Goal: Check status: Check status

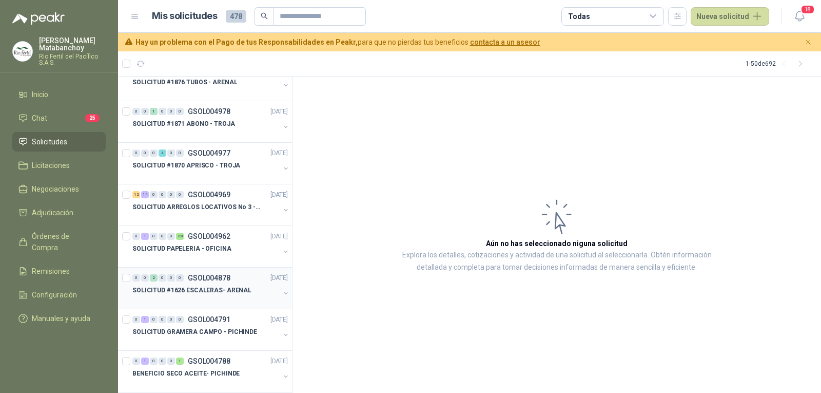
scroll to position [359, 0]
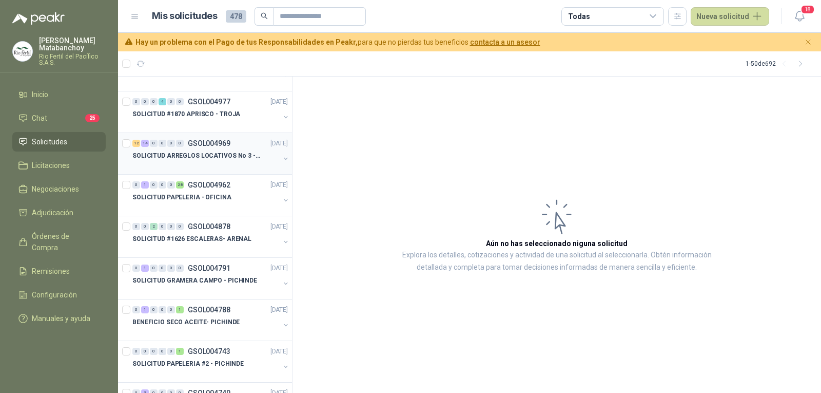
click at [205, 168] on div at bounding box center [205, 166] width 147 height 8
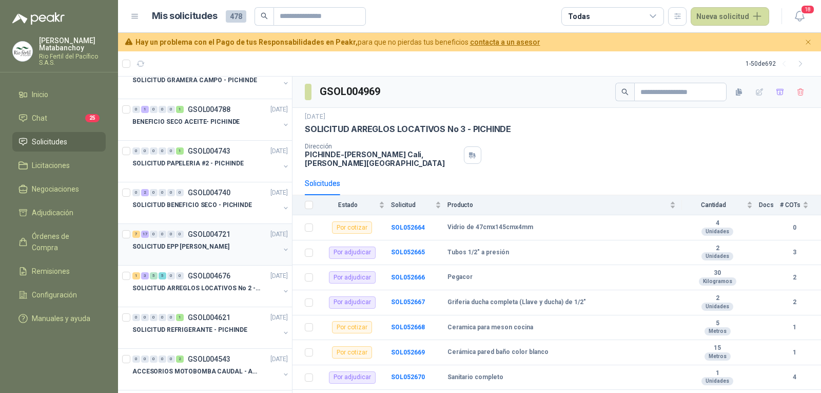
scroll to position [564, 0]
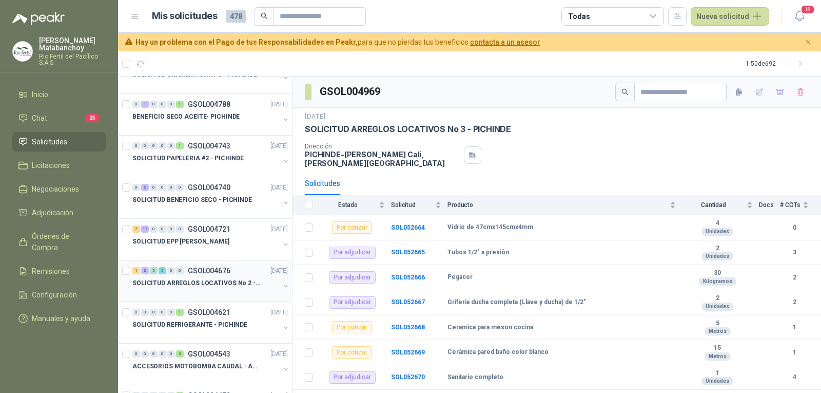
click at [228, 286] on p "SOLICITUD ARREGLOS LOCATIVOS No 2 - PICHINDE" at bounding box center [196, 283] width 128 height 10
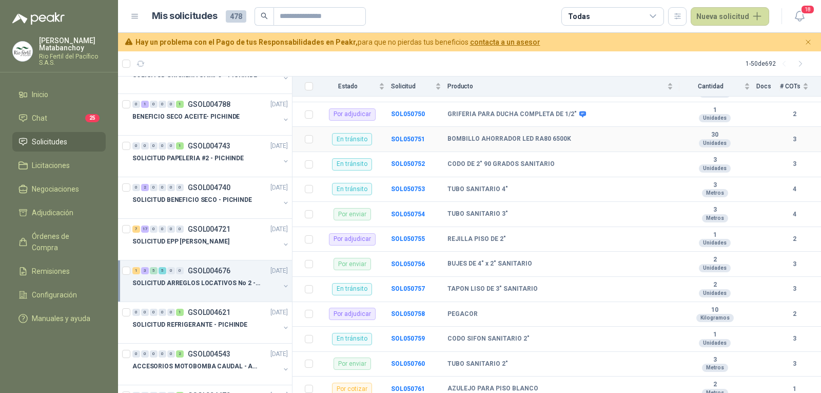
scroll to position [190, 0]
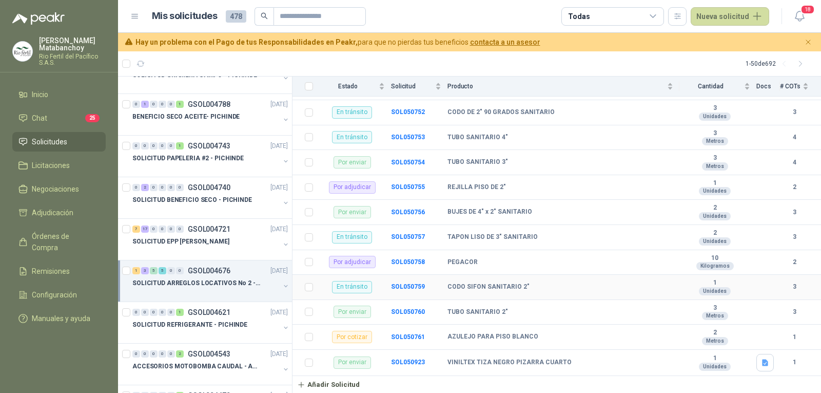
click at [406, 291] on td "SOL050759" at bounding box center [419, 287] width 56 height 25
click at [405, 285] on b "SOL050759" at bounding box center [408, 286] width 34 height 7
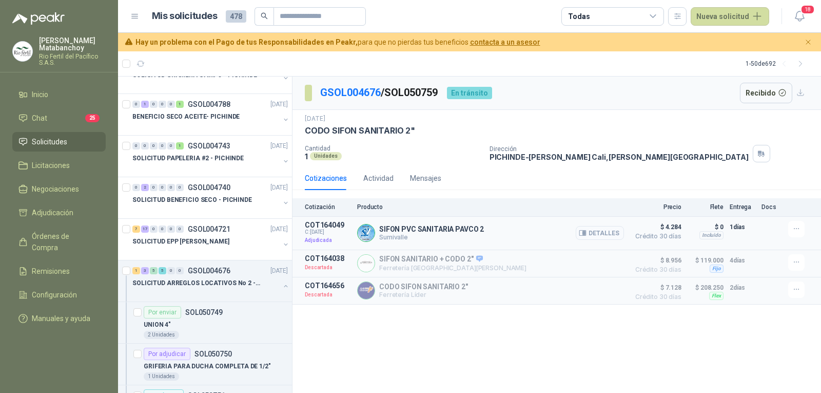
click at [600, 237] on button "Detalles" at bounding box center [600, 233] width 48 height 14
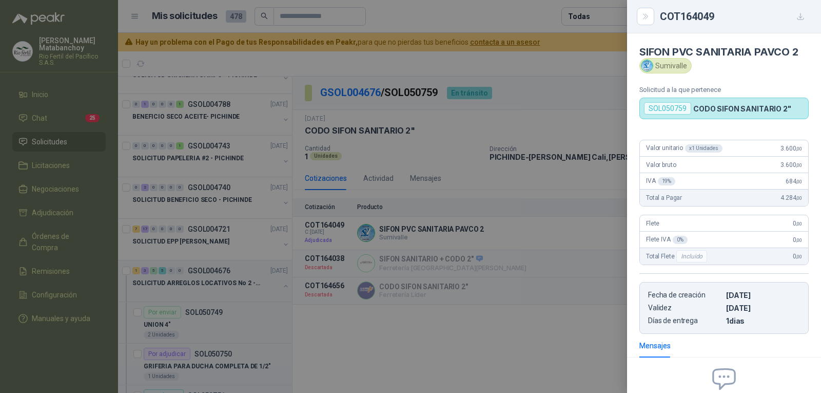
click at [379, 221] on div at bounding box center [410, 196] width 821 height 393
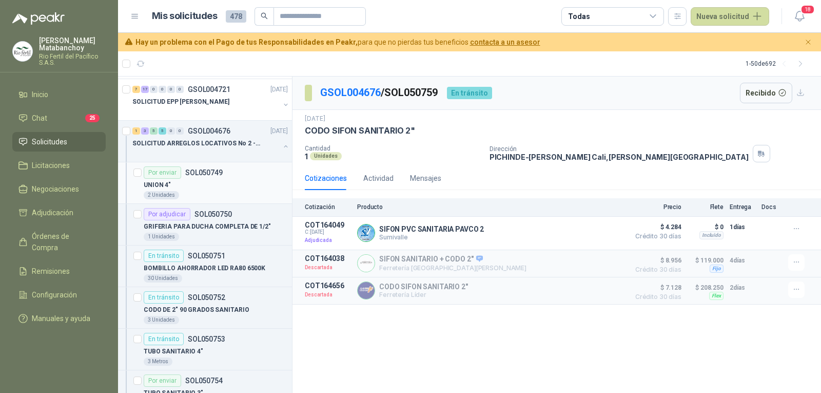
scroll to position [718, 0]
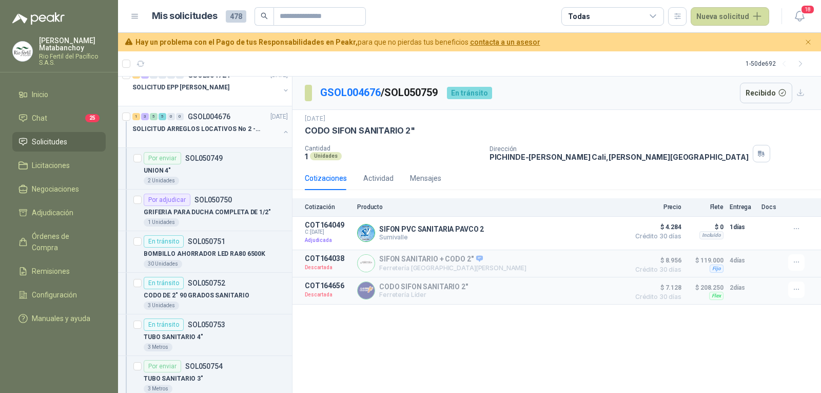
click at [232, 143] on div "1 3 5 5 0 0 GSOL004676 [DATE] SOLICITUD ARREGLOS LOCATIVOS No 2 - PICHINDE" at bounding box center [205, 127] width 174 height 42
click at [282, 132] on button "button" at bounding box center [286, 132] width 8 height 8
